Goal: Transaction & Acquisition: Purchase product/service

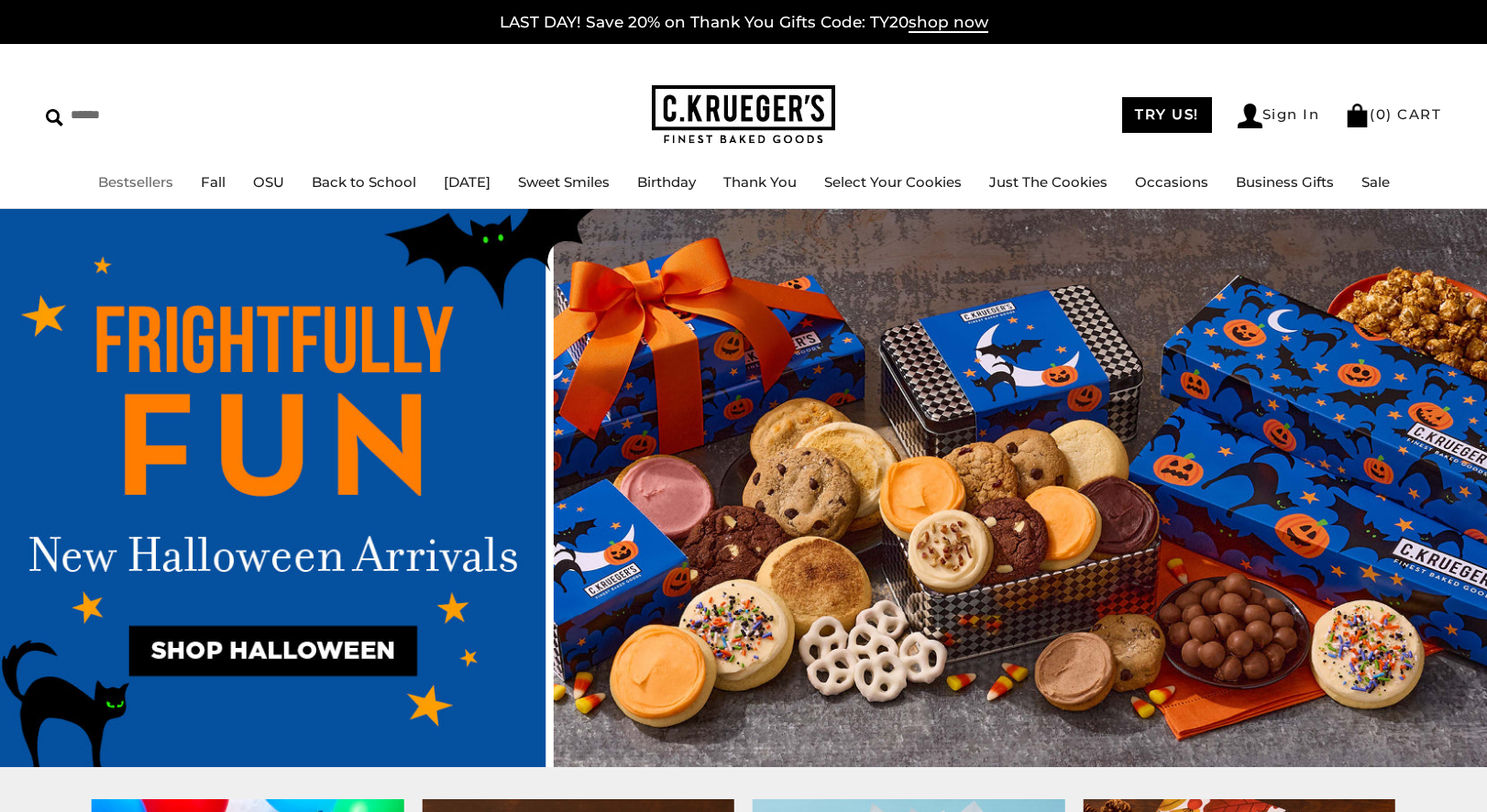
click at [103, 181] on link "Bestsellers" at bounding box center [135, 182] width 76 height 18
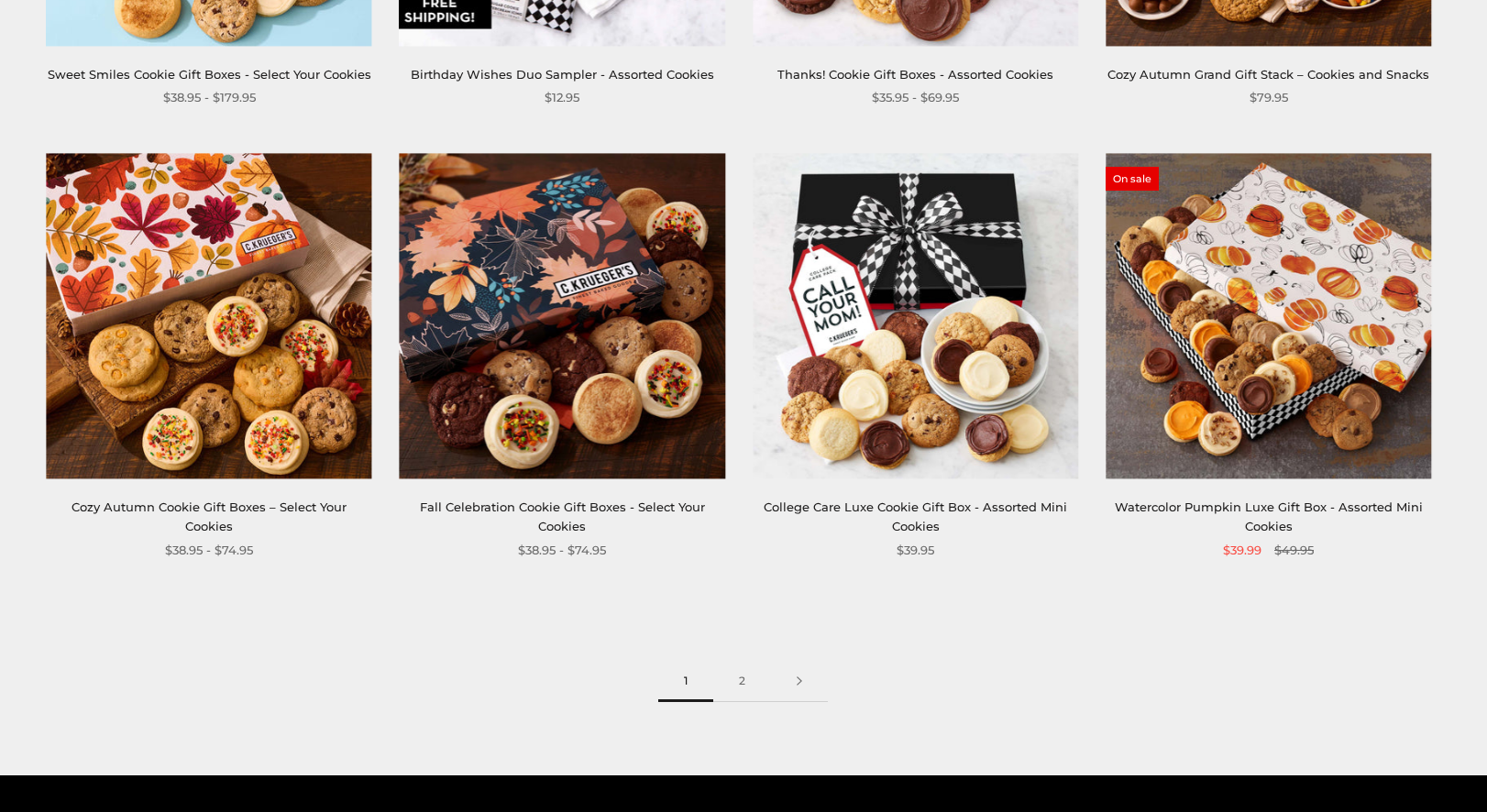
scroll to position [2473, 0]
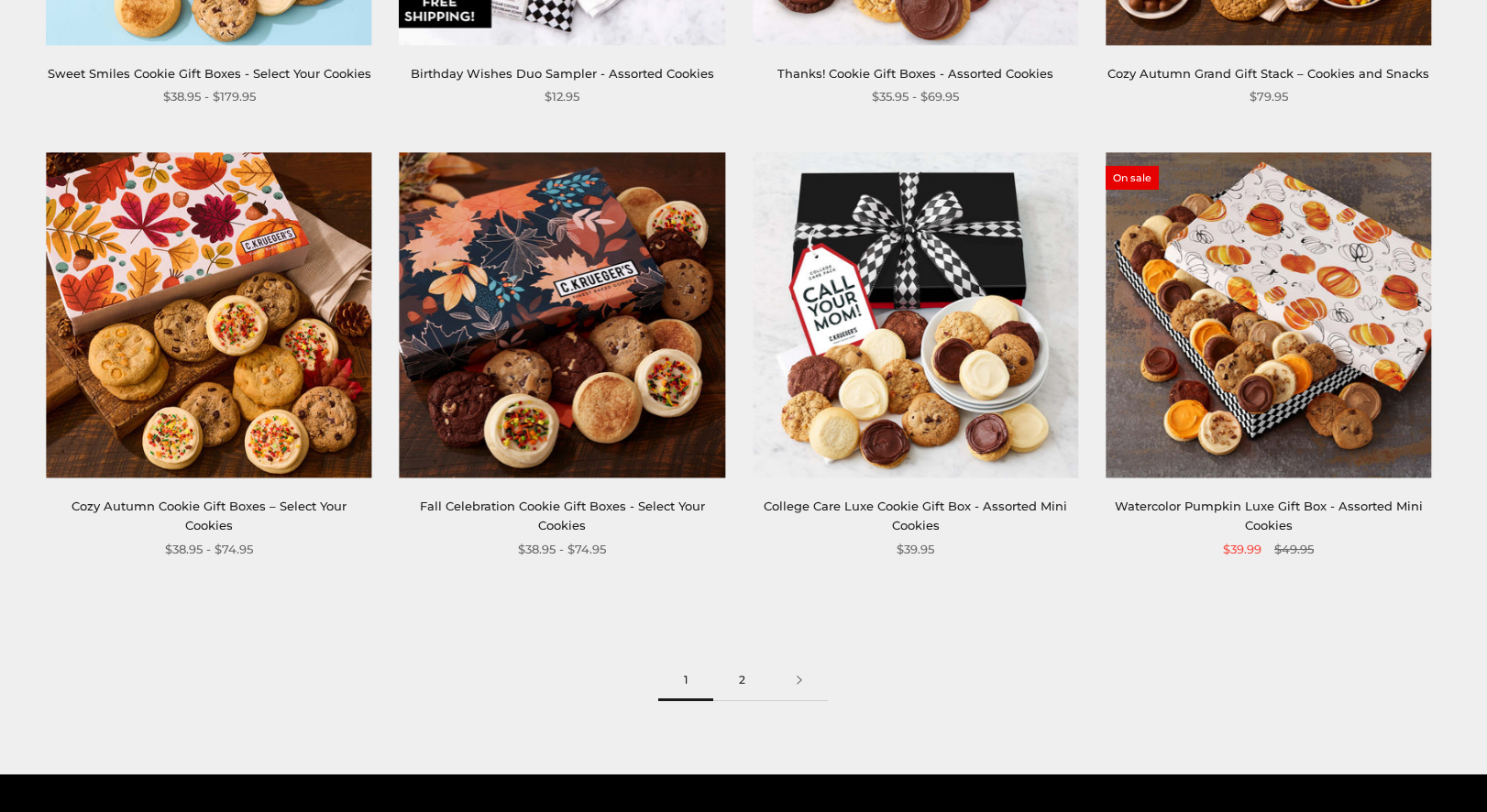
drag, startPoint x: 758, startPoint y: 702, endPoint x: 756, endPoint y: 686, distance: 16.1
click at [756, 686] on link "2" at bounding box center [742, 681] width 58 height 41
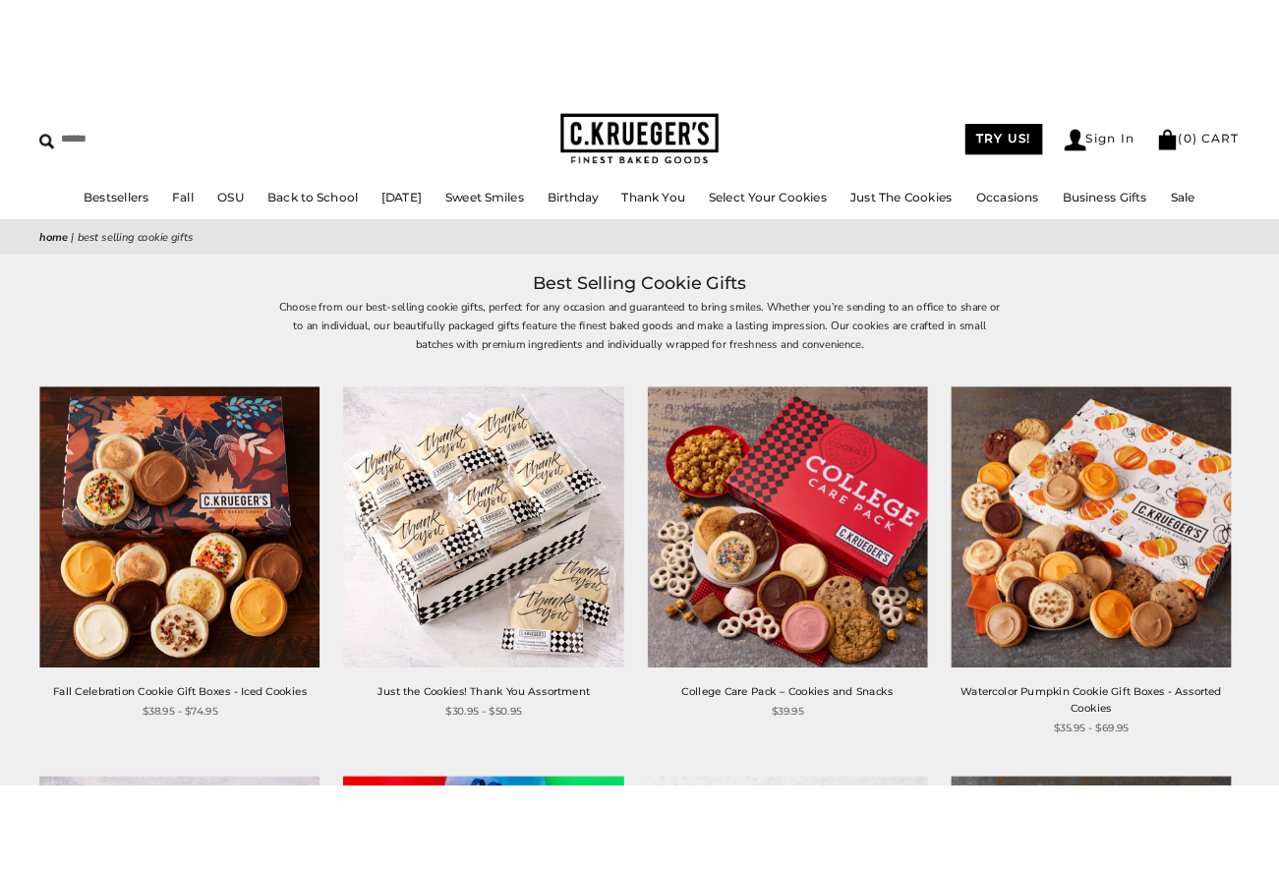
scroll to position [475, 0]
